Goal: Contribute content

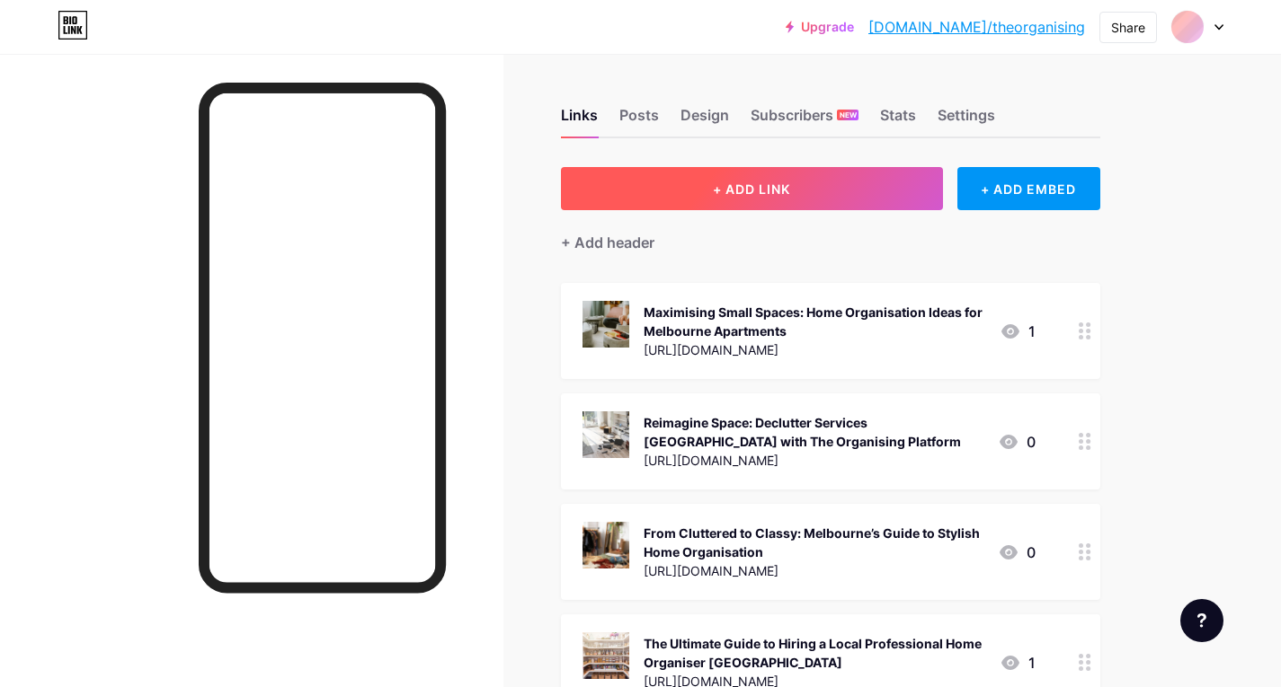
click at [750, 189] on span "+ ADD LINK" at bounding box center [751, 189] width 77 height 15
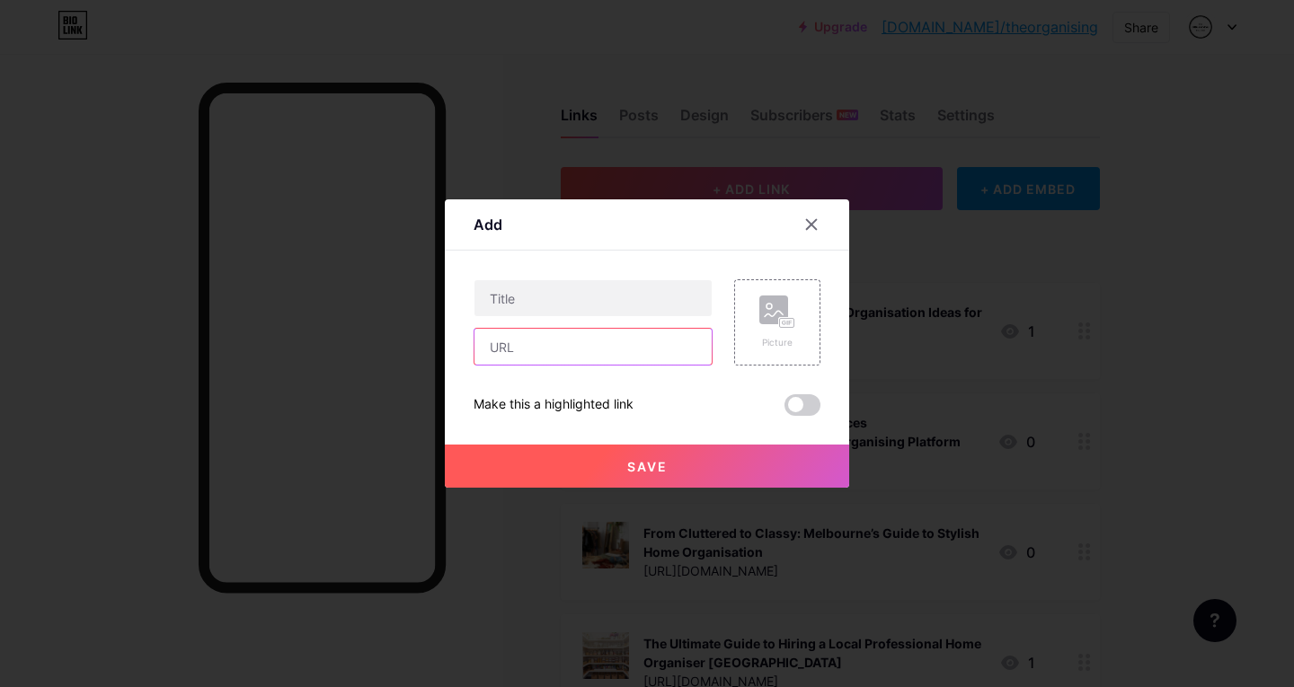
click at [580, 343] on input "text" at bounding box center [593, 347] width 237 height 36
paste input "[URL][DOMAIN_NAME]"
type input "[URL][DOMAIN_NAME]"
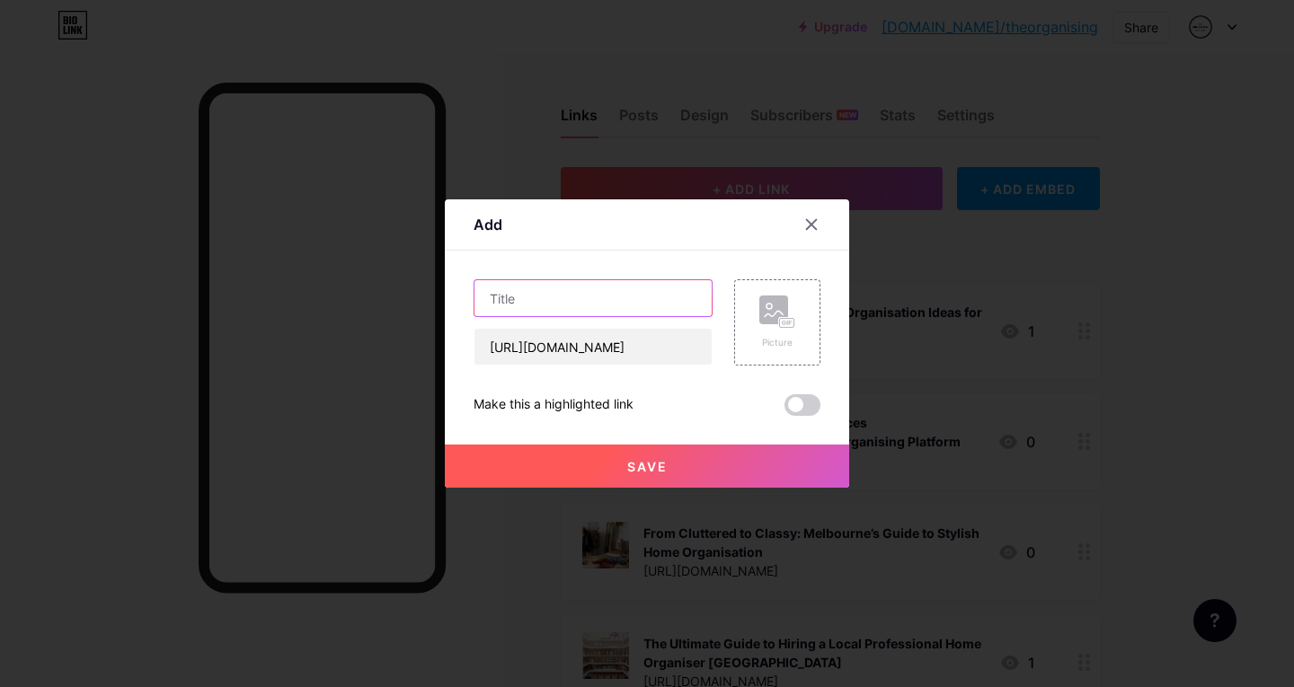
click at [537, 282] on input "text" at bounding box center [593, 298] width 237 height 36
paste input "How Home Organising and Decluttering in [GEOGRAPHIC_DATA] Saves Time & Stress"
type input "How Home Organising and Decluttering in [GEOGRAPHIC_DATA] Saves Time & Stress"
click at [593, 268] on div "Content YouTube Play YouTube video without leaving your page. ADD Vimeo Play Vi…" at bounding box center [647, 333] width 347 height 165
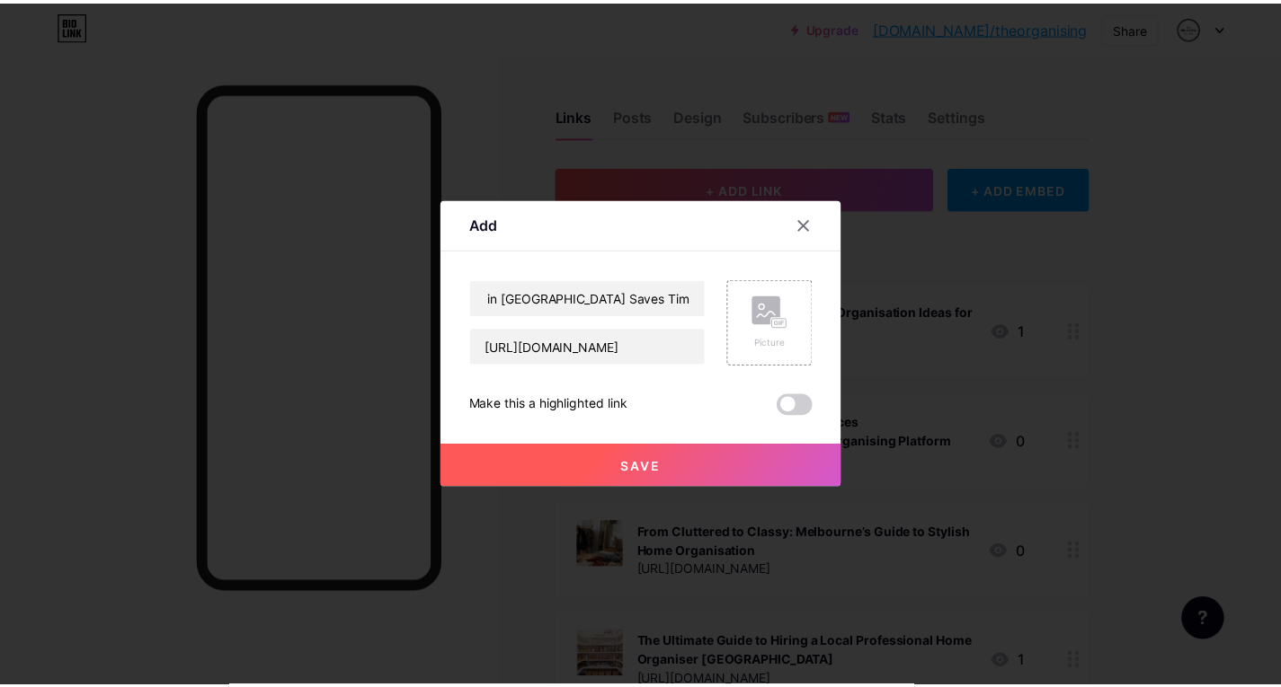
scroll to position [0, 0]
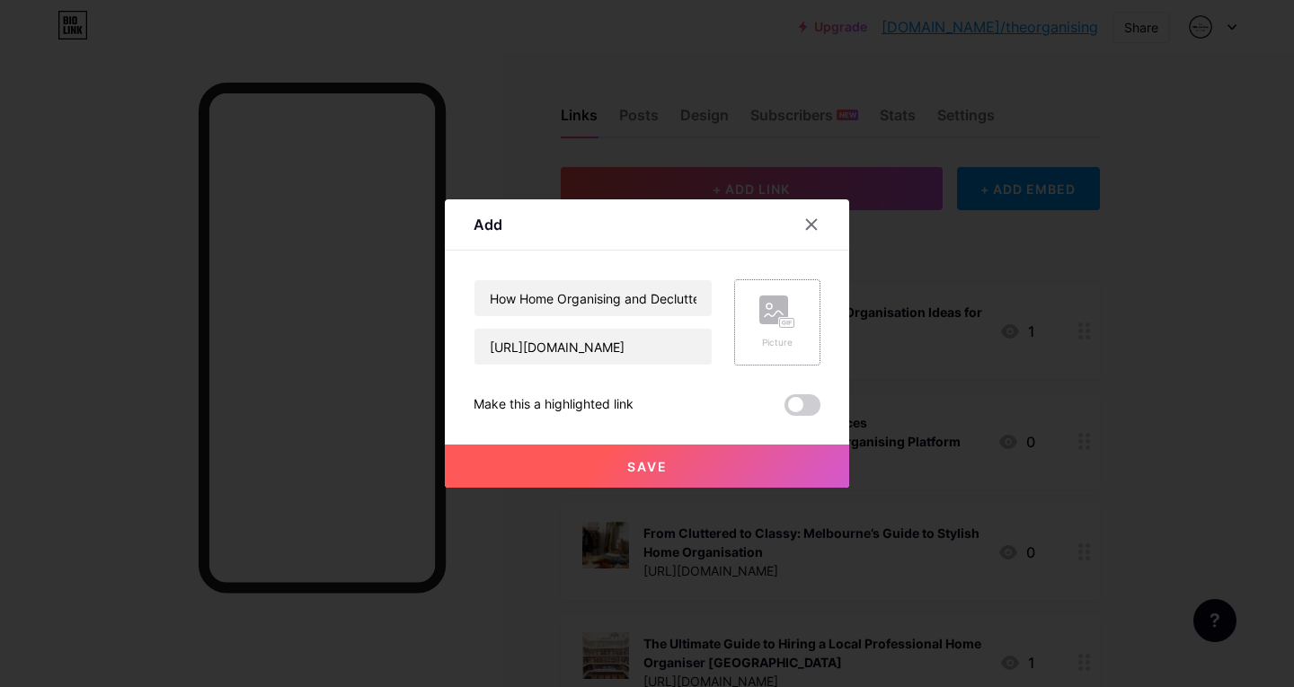
click at [787, 324] on rect at bounding box center [787, 323] width 14 height 9
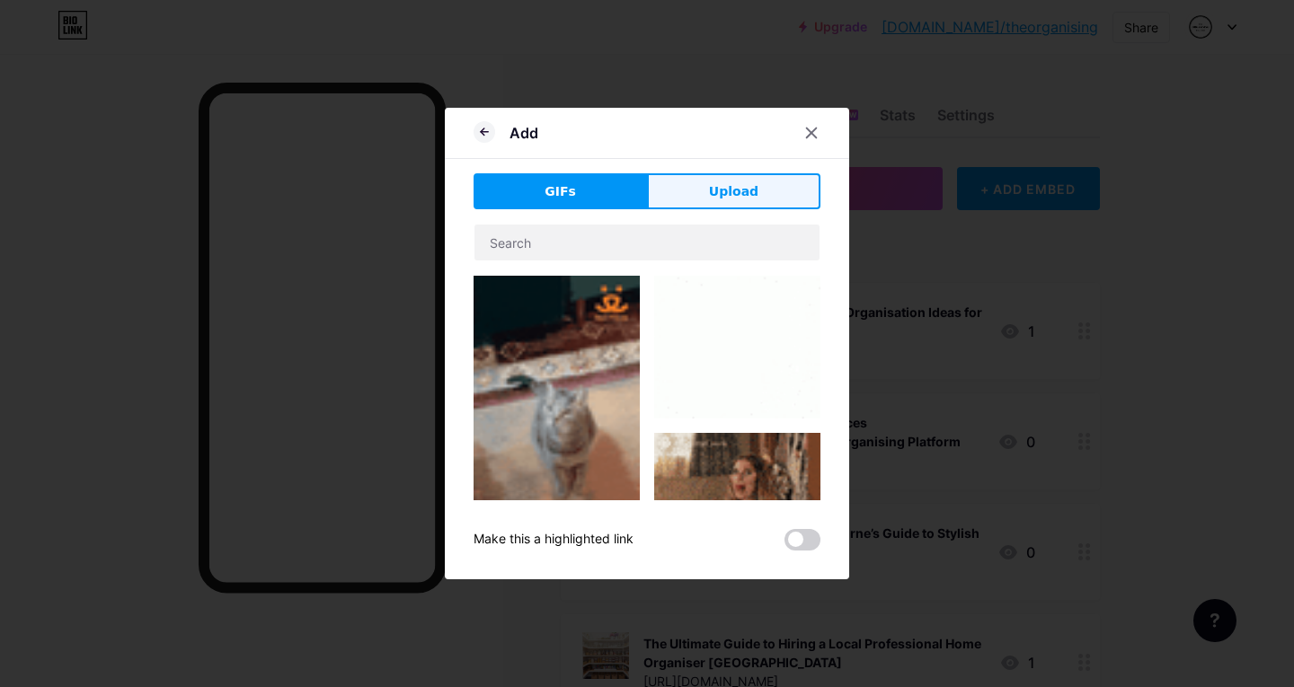
click at [724, 175] on button "Upload" at bounding box center [733, 191] width 173 height 36
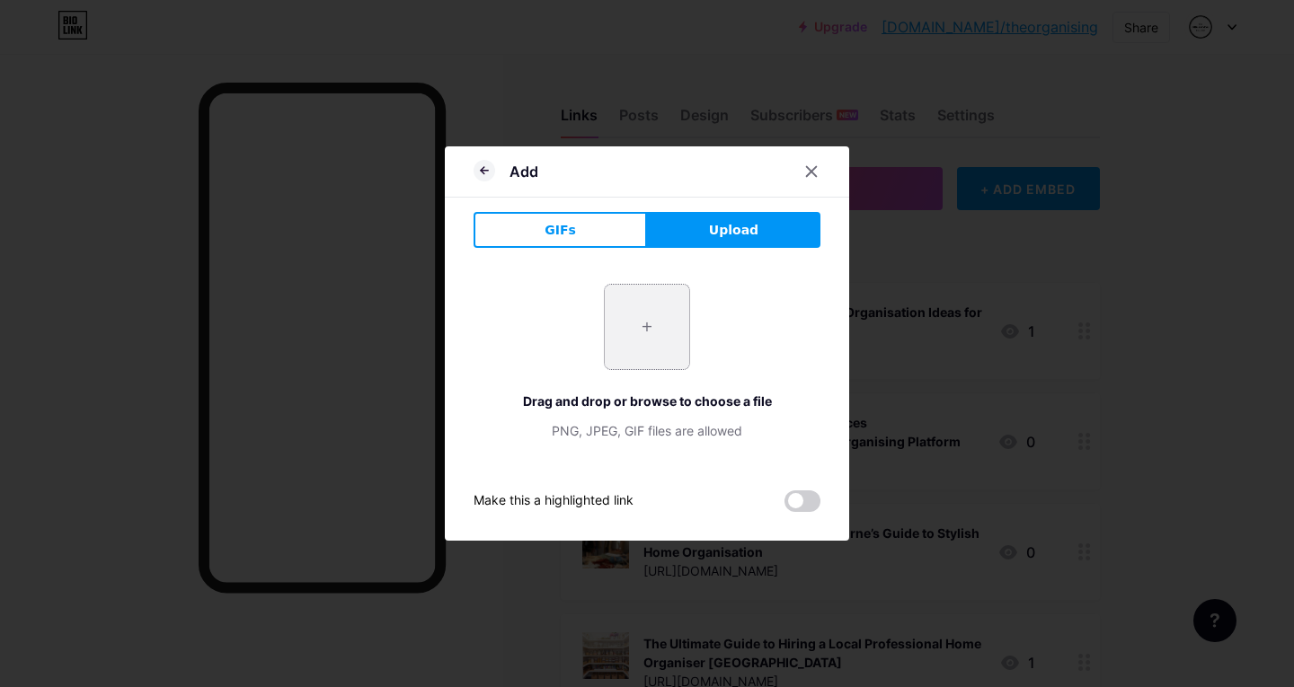
click at [629, 339] on input "file" at bounding box center [647, 327] width 84 height 84
type input "C:\fakepath\how-to-declutter-your-home-min.jpg"
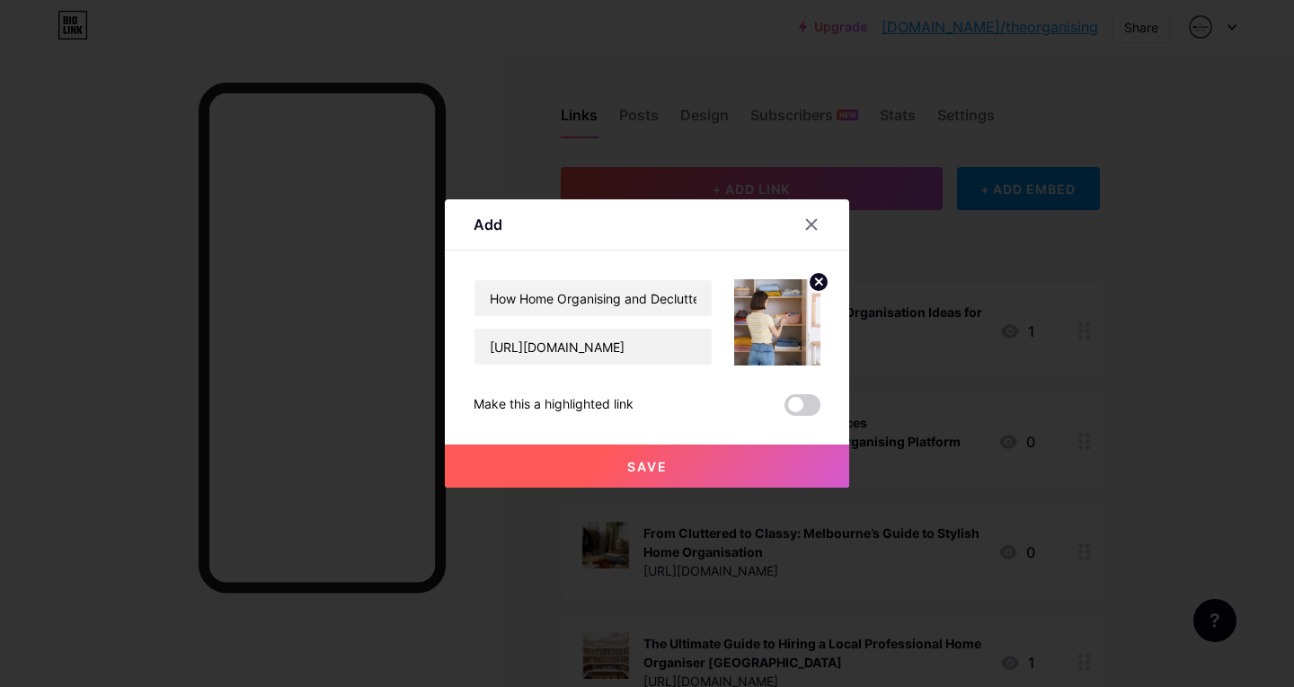
click at [643, 467] on span "Save" at bounding box center [647, 466] width 40 height 15
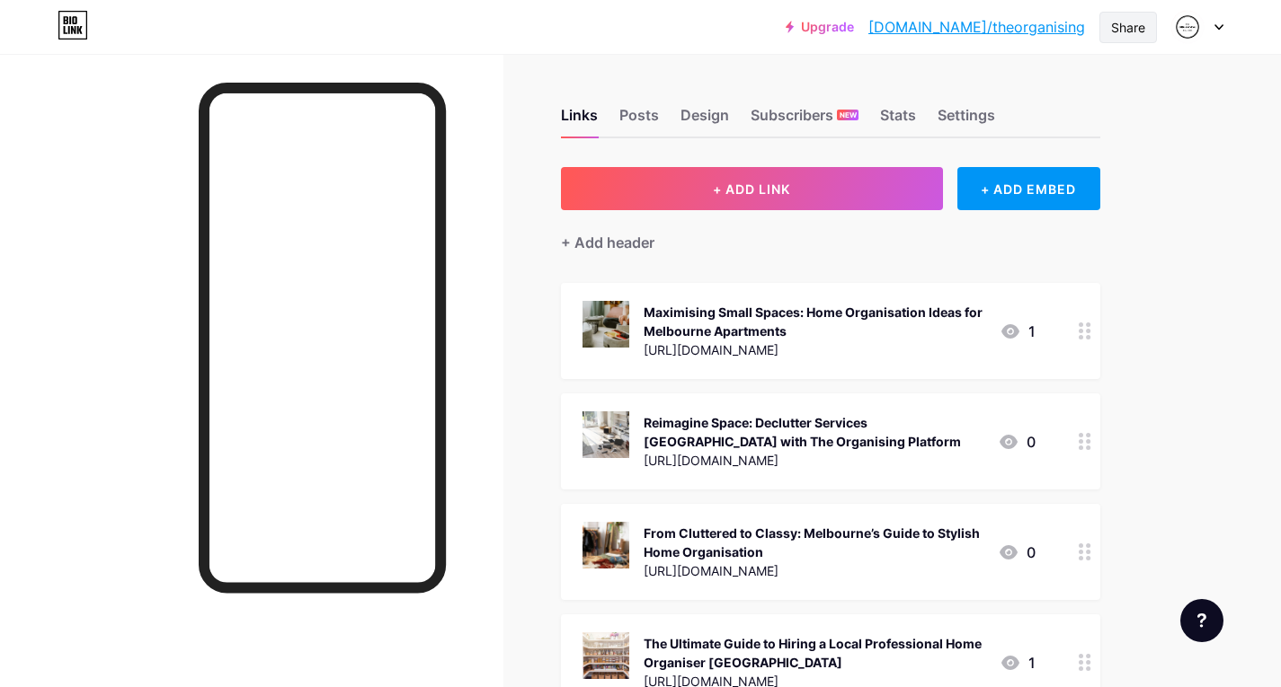
click at [1126, 24] on div "Share" at bounding box center [1128, 27] width 34 height 19
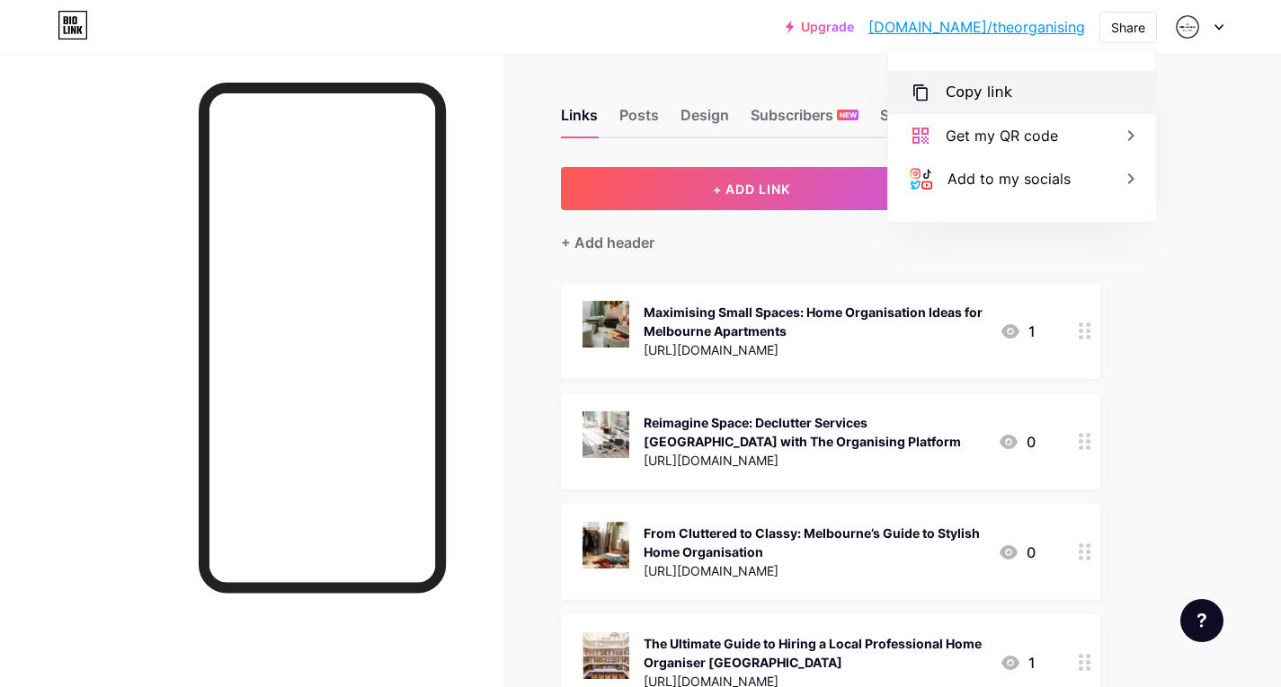
click at [1001, 91] on div "Copy link" at bounding box center [978, 93] width 67 height 22
